Goal: Book appointment/travel/reservation

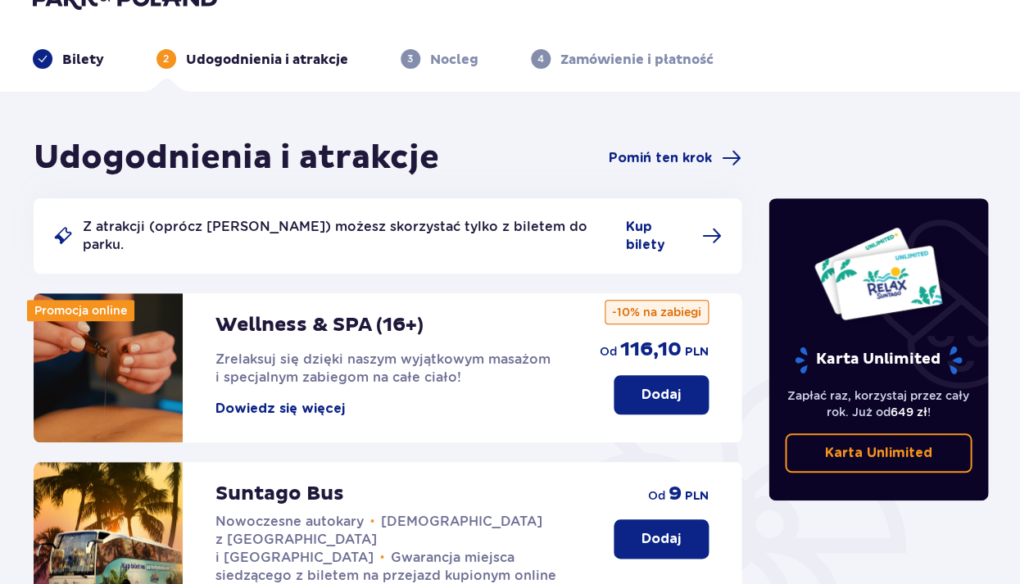
scroll to position [38, 0]
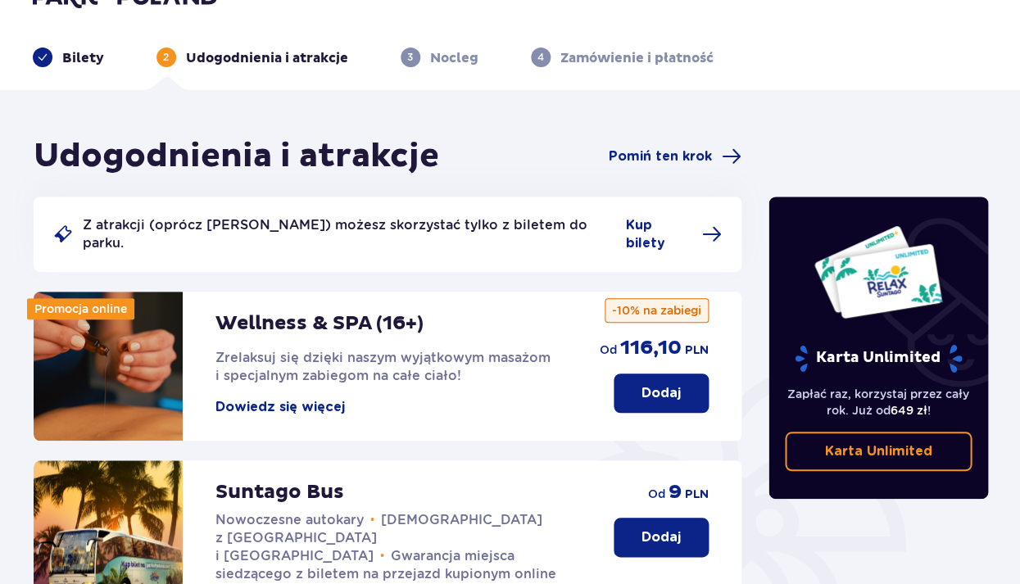
click at [633, 524] on button "Dodaj" at bounding box center [661, 537] width 95 height 39
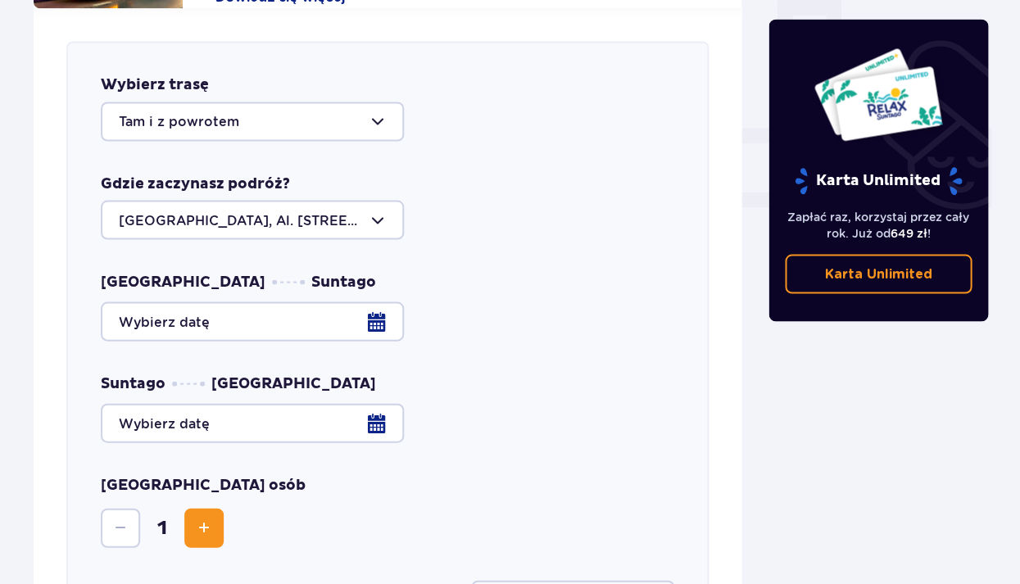
scroll to position [642, 0]
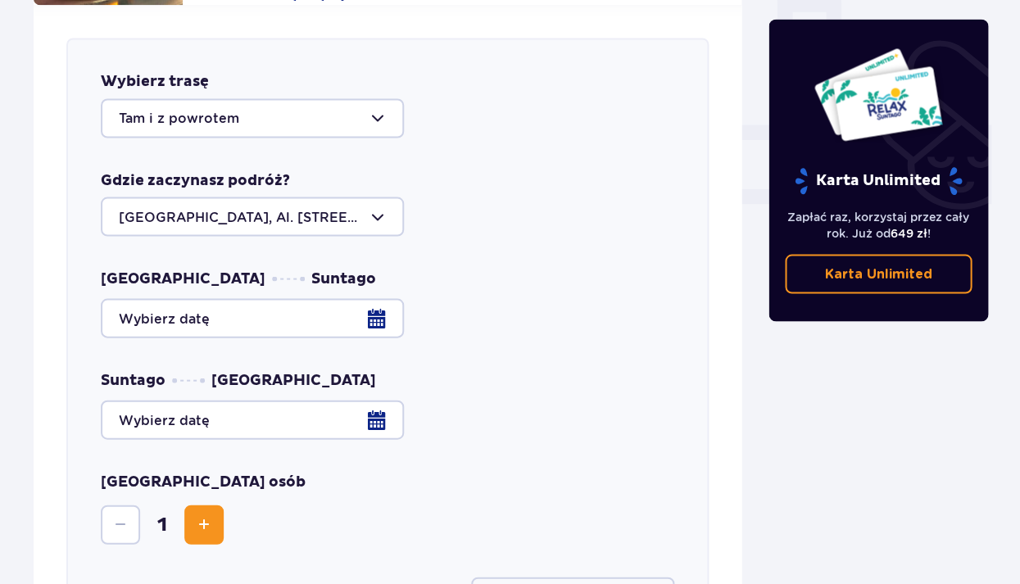
click at [375, 298] on div at bounding box center [388, 317] width 574 height 39
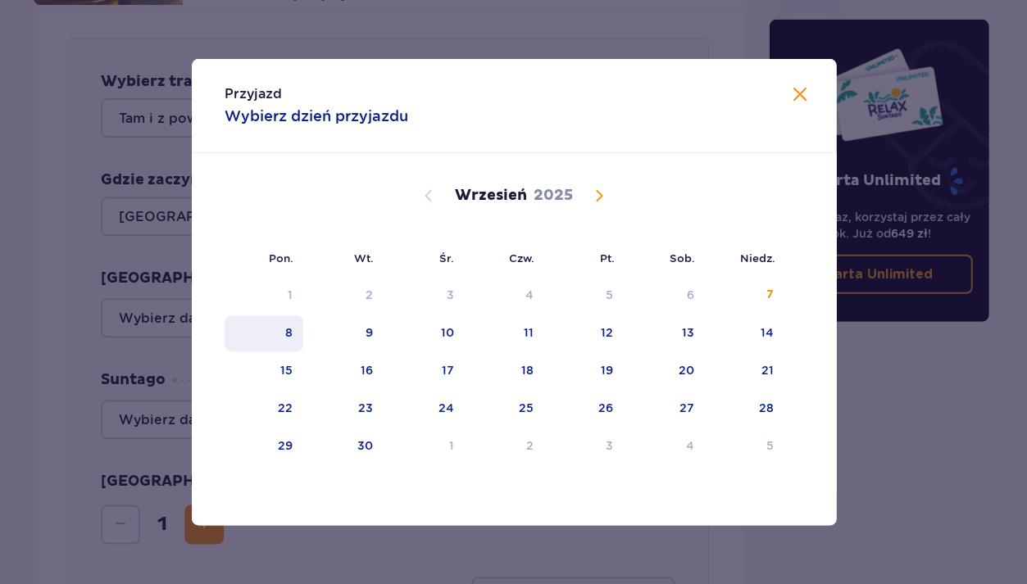
click at [285, 333] on div "8" at bounding box center [287, 333] width 7 height 16
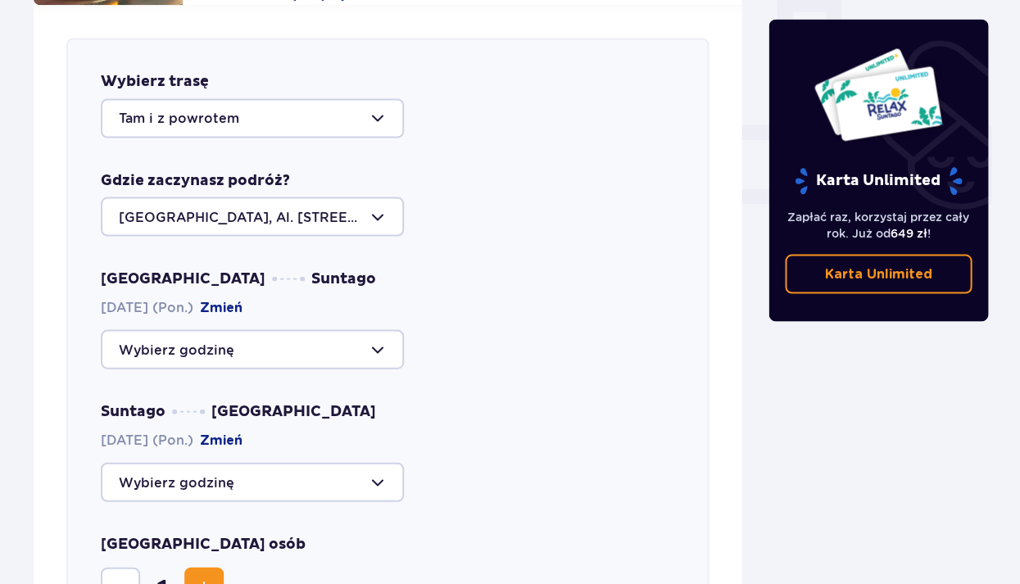
click at [158, 336] on div at bounding box center [252, 348] width 303 height 39
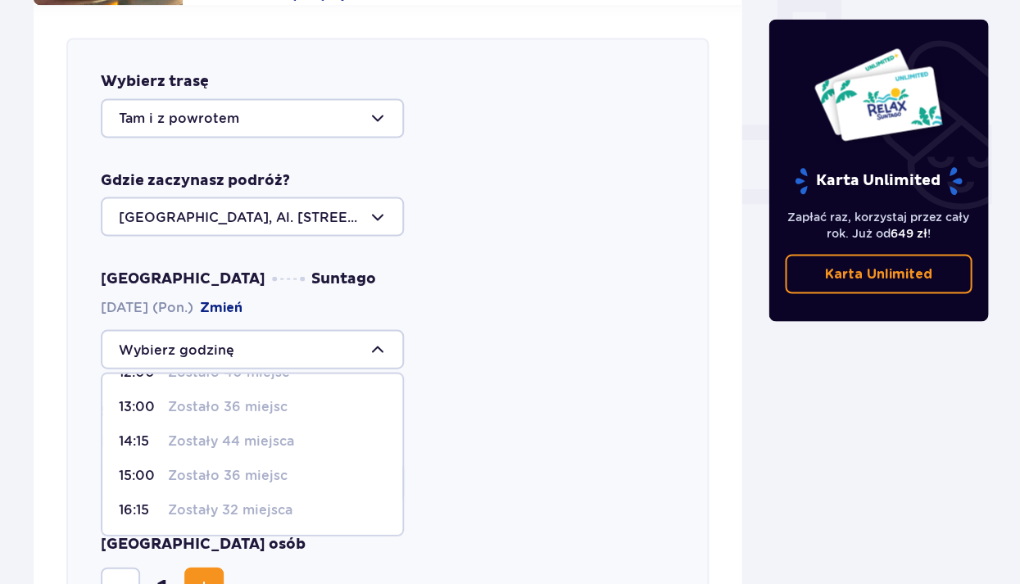
scroll to position [164, 0]
click at [239, 502] on p "Zostały 32 miejsca" at bounding box center [230, 511] width 125 height 18
type input "16:15"
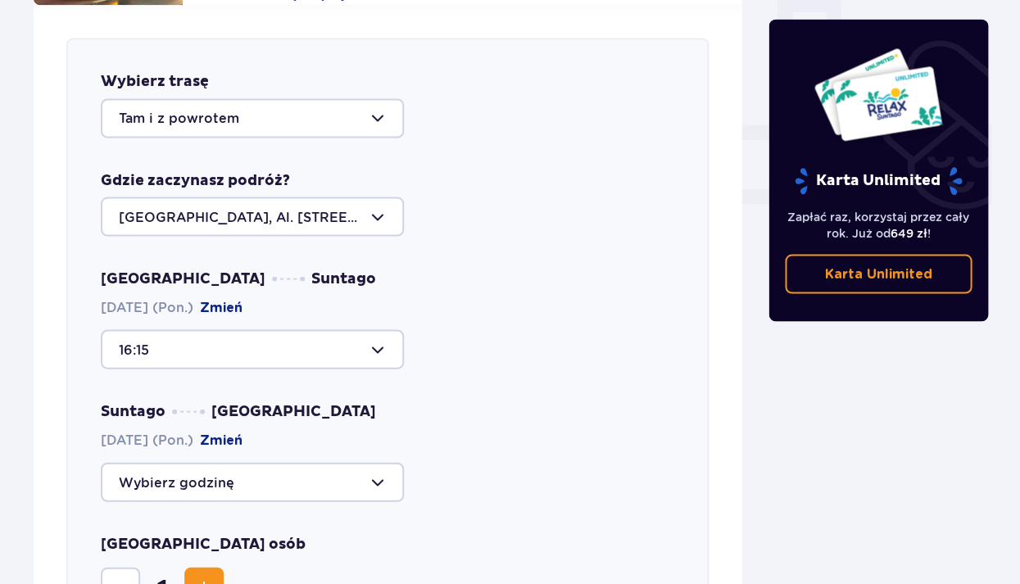
click at [245, 465] on div at bounding box center [252, 481] width 303 height 39
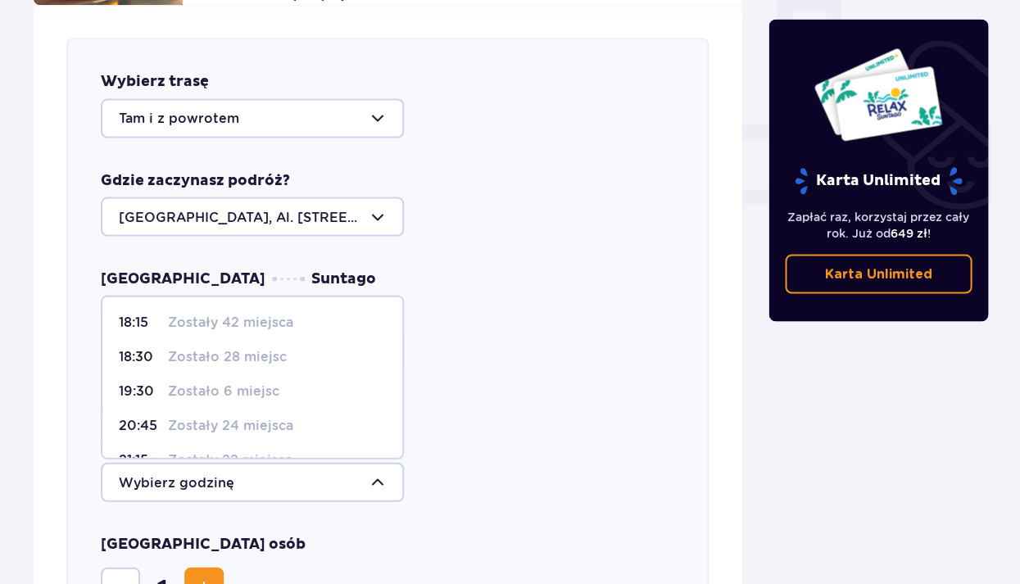
click at [447, 329] on div "16:15" at bounding box center [388, 348] width 574 height 39
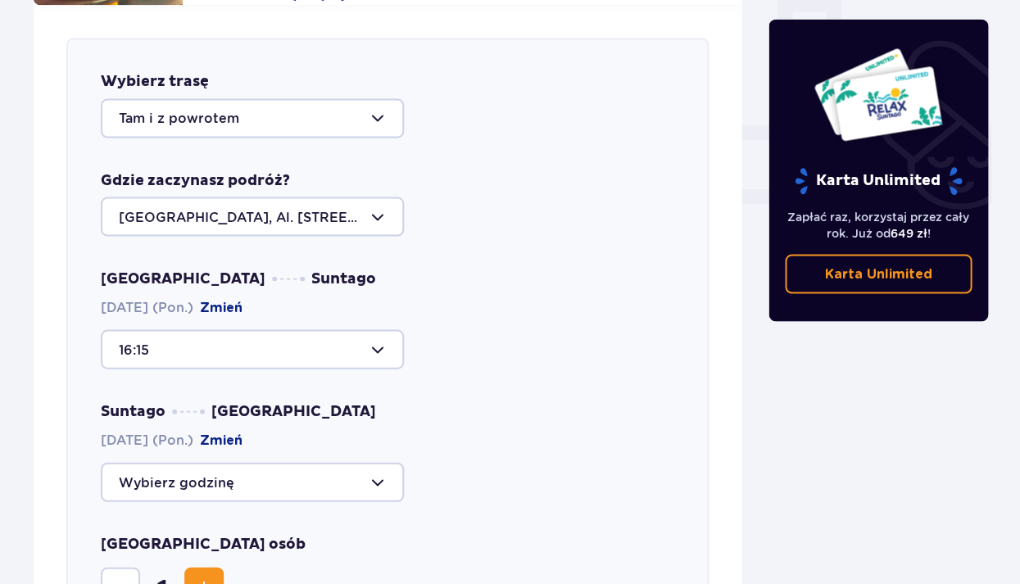
click at [272, 462] on div at bounding box center [252, 481] width 303 height 39
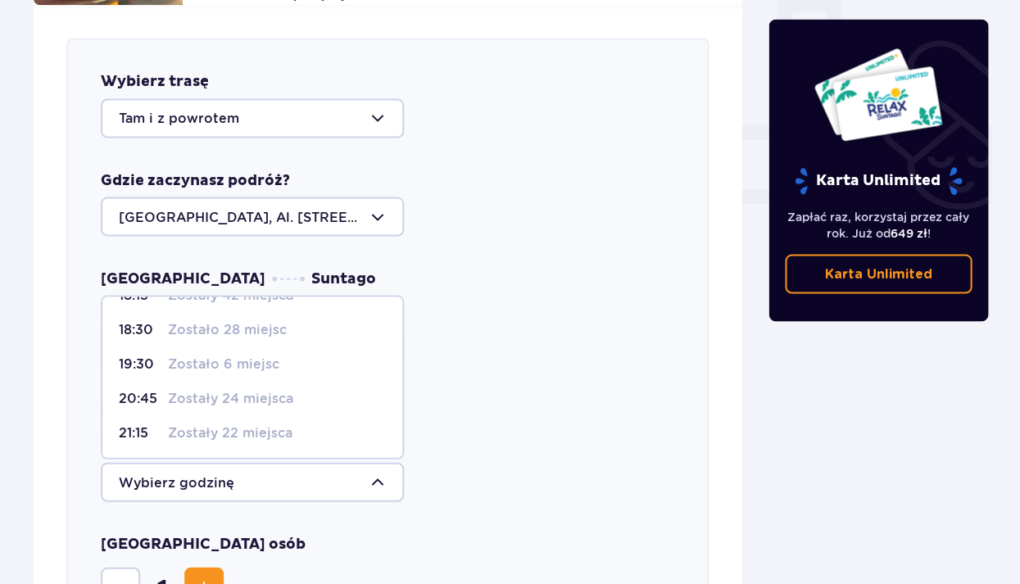
scroll to position [27, 0]
click at [242, 389] on p "Zostały 24 miejsca" at bounding box center [230, 398] width 125 height 18
type input "20:45"
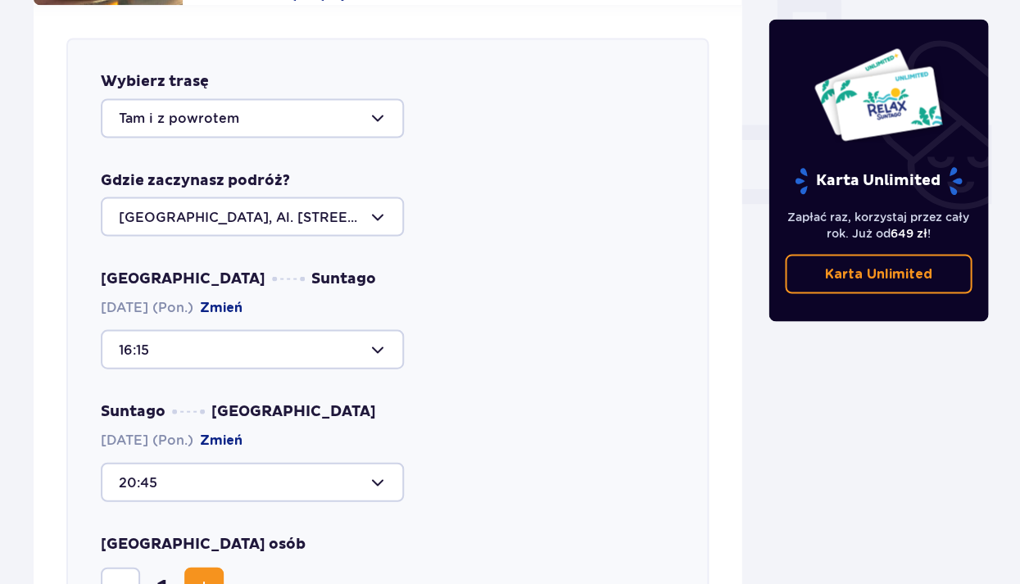
click at [235, 329] on div at bounding box center [252, 348] width 303 height 39
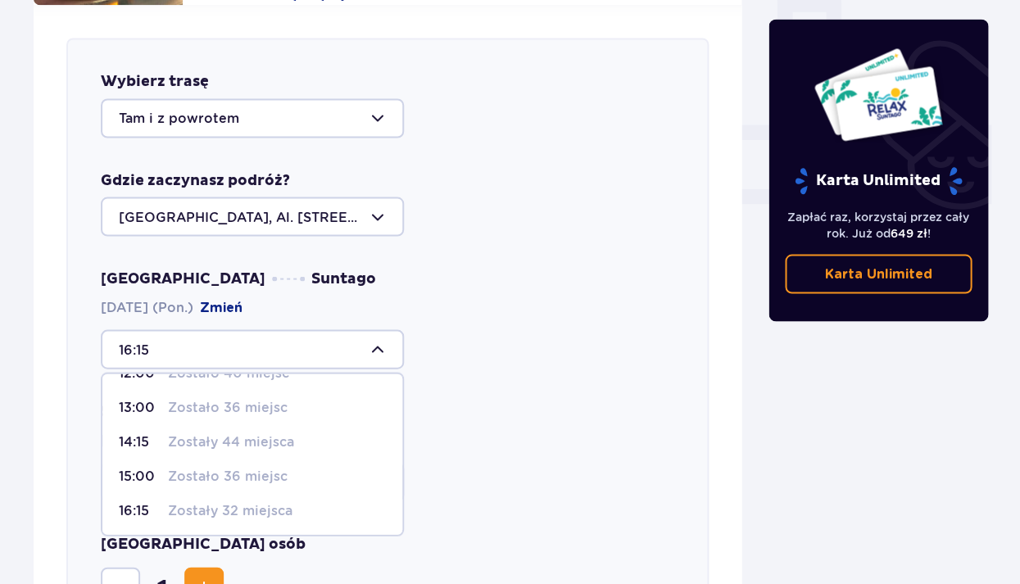
scroll to position [164, 0]
drag, startPoint x: 438, startPoint y: 352, endPoint x: 415, endPoint y: 356, distance: 24.0
click at [438, 353] on div "Warszawa Suntago [DATE] (Pon.) Zmień 16:15 09:00 Zostały 22 miejsca 09:30 Zosta…" at bounding box center [388, 385] width 574 height 233
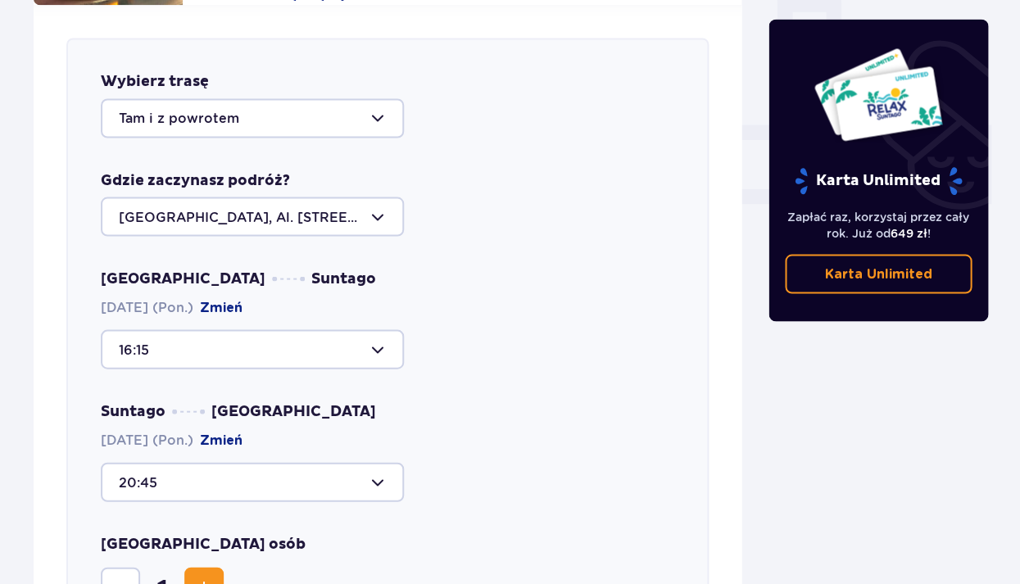
click at [232, 465] on div at bounding box center [252, 481] width 303 height 39
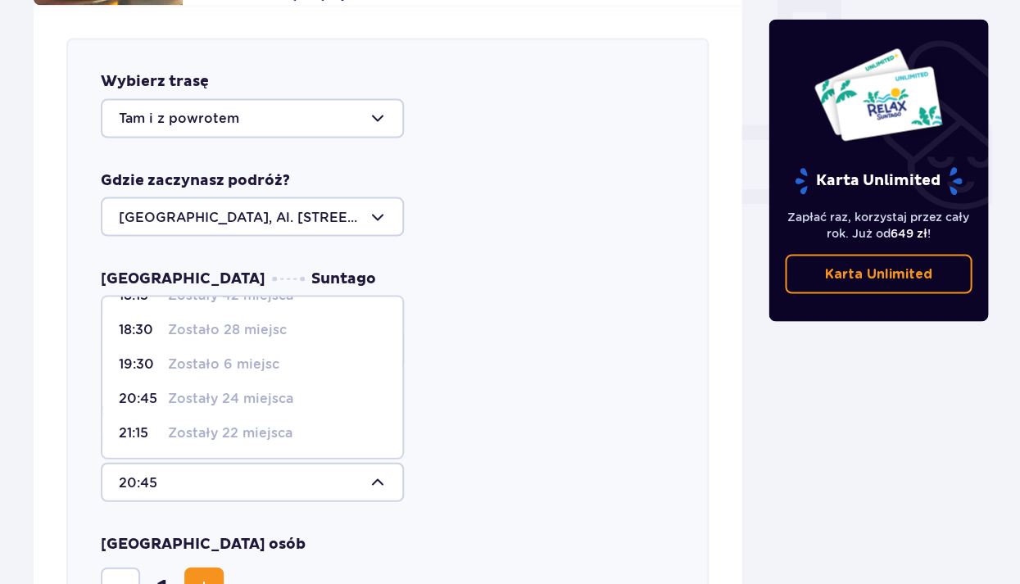
scroll to position [27, 0]
click at [462, 364] on div "Warszawa Suntago [DATE] (Pon.) Zmień 16:15 Suntago [GEOGRAPHIC_DATA] [DATE] (Po…" at bounding box center [388, 385] width 574 height 233
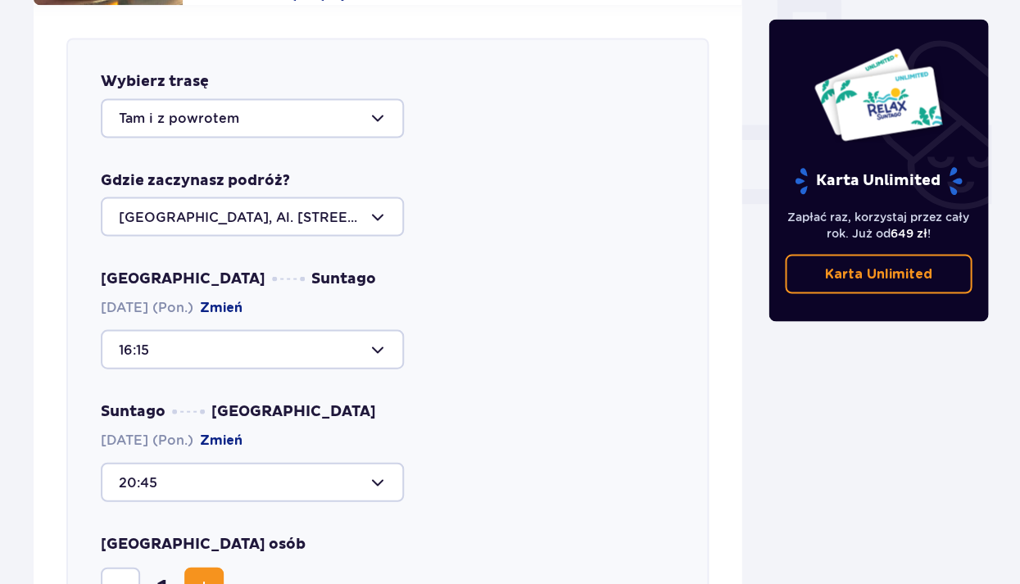
click at [330, 462] on div at bounding box center [252, 481] width 303 height 39
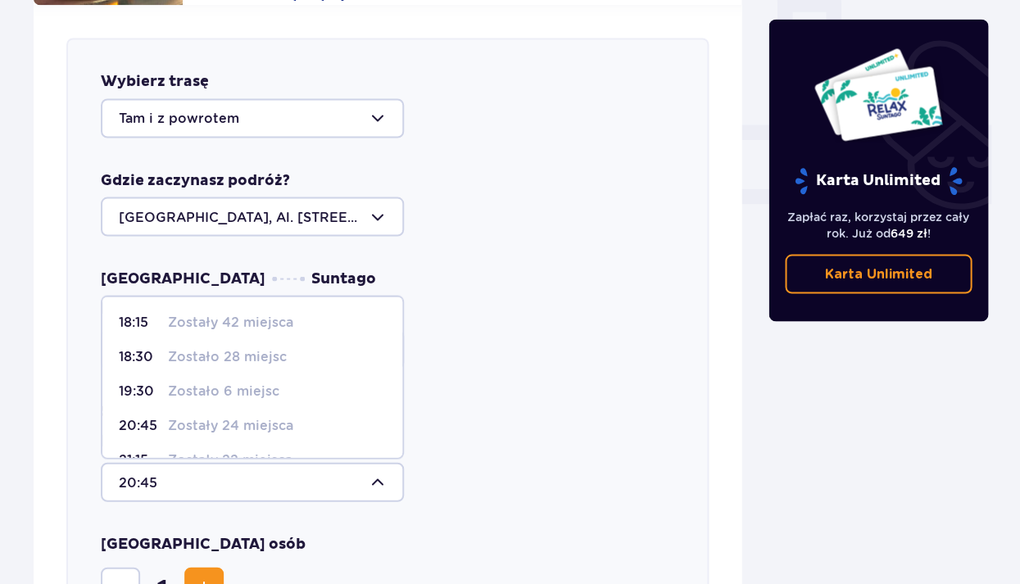
click at [516, 420] on div "Suntago [GEOGRAPHIC_DATA] [DATE] (Pon.) Zmień 20:45 18:15 Zostały 42 miejsca 18…" at bounding box center [388, 452] width 574 height 100
